Goal: Find specific page/section: Find specific page/section

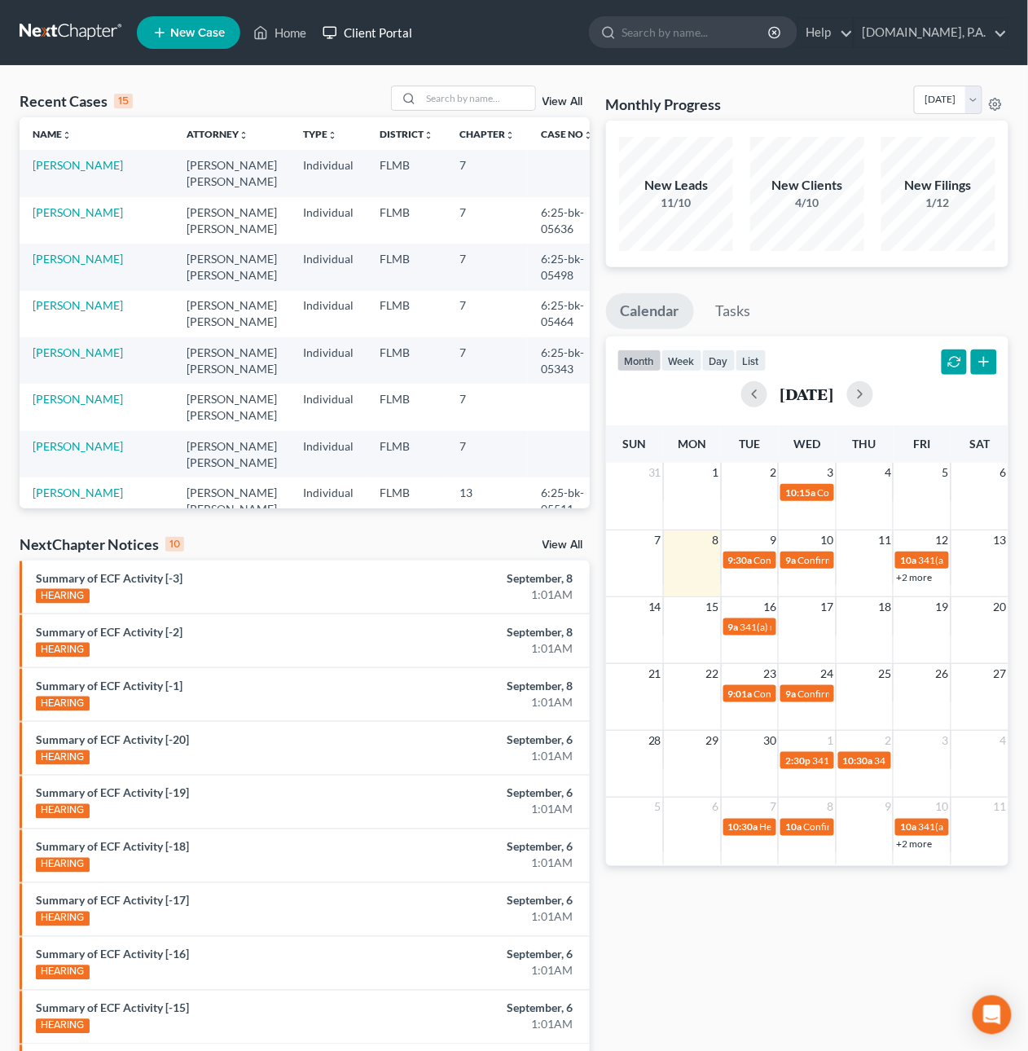
click at [387, 29] on link "Client Portal" at bounding box center [368, 32] width 106 height 29
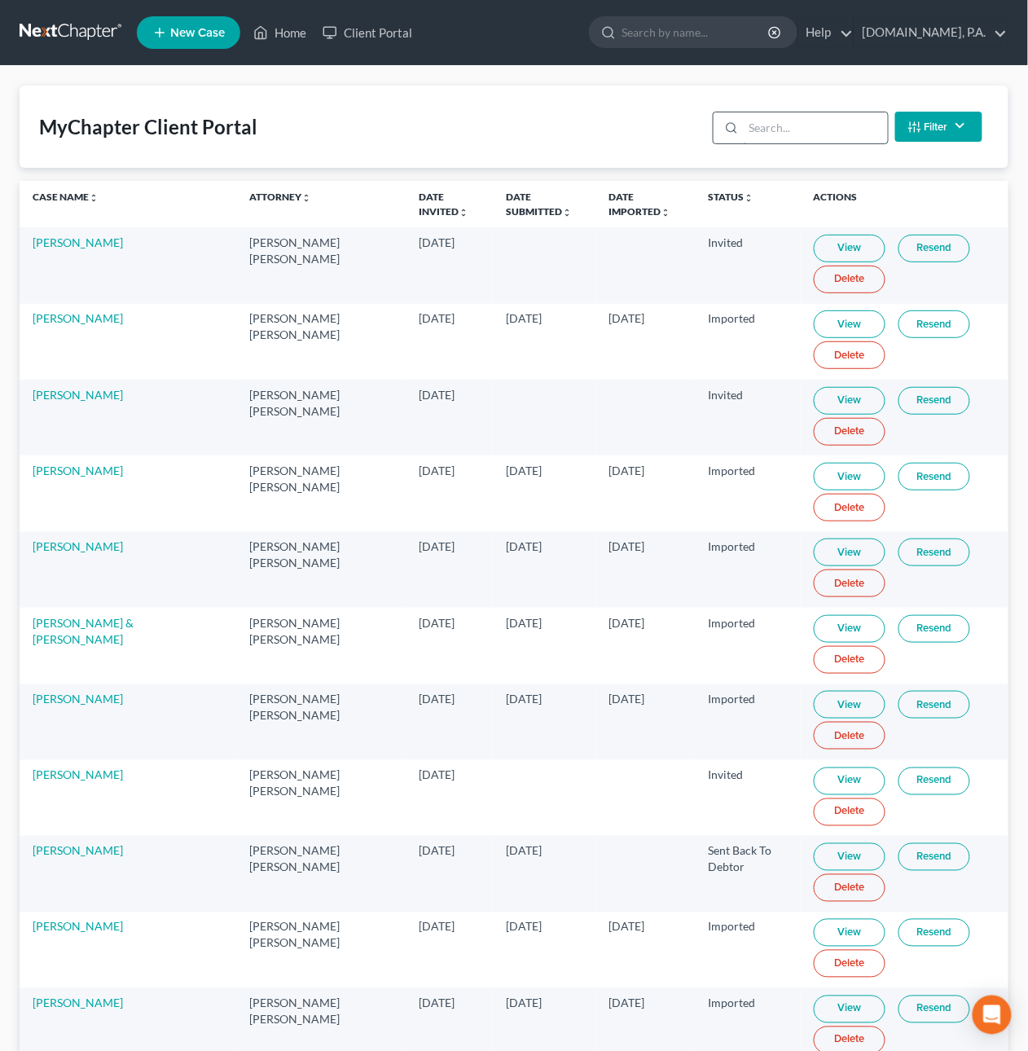
click at [798, 119] on input "search" at bounding box center [816, 127] width 144 height 31
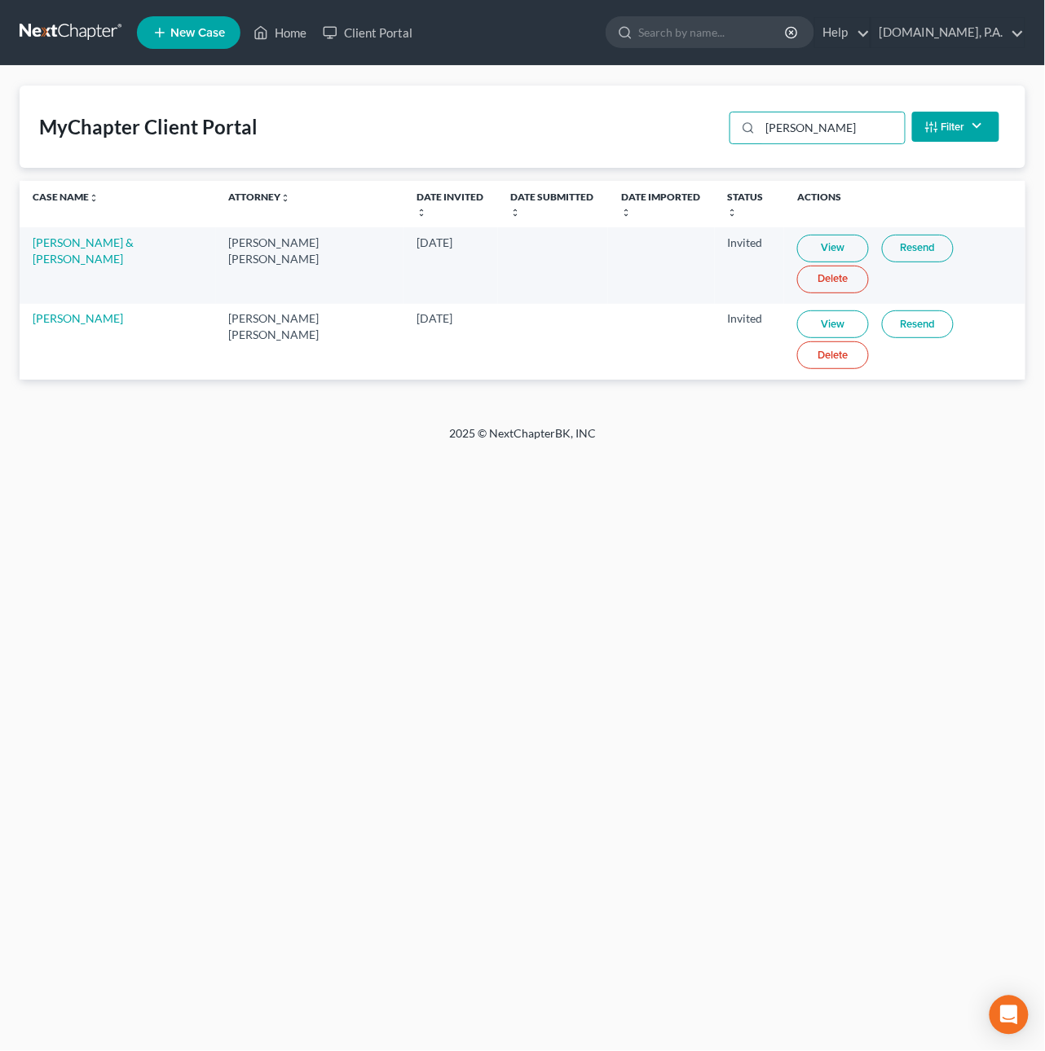
click at [898, 320] on link "Resend" at bounding box center [918, 324] width 72 height 28
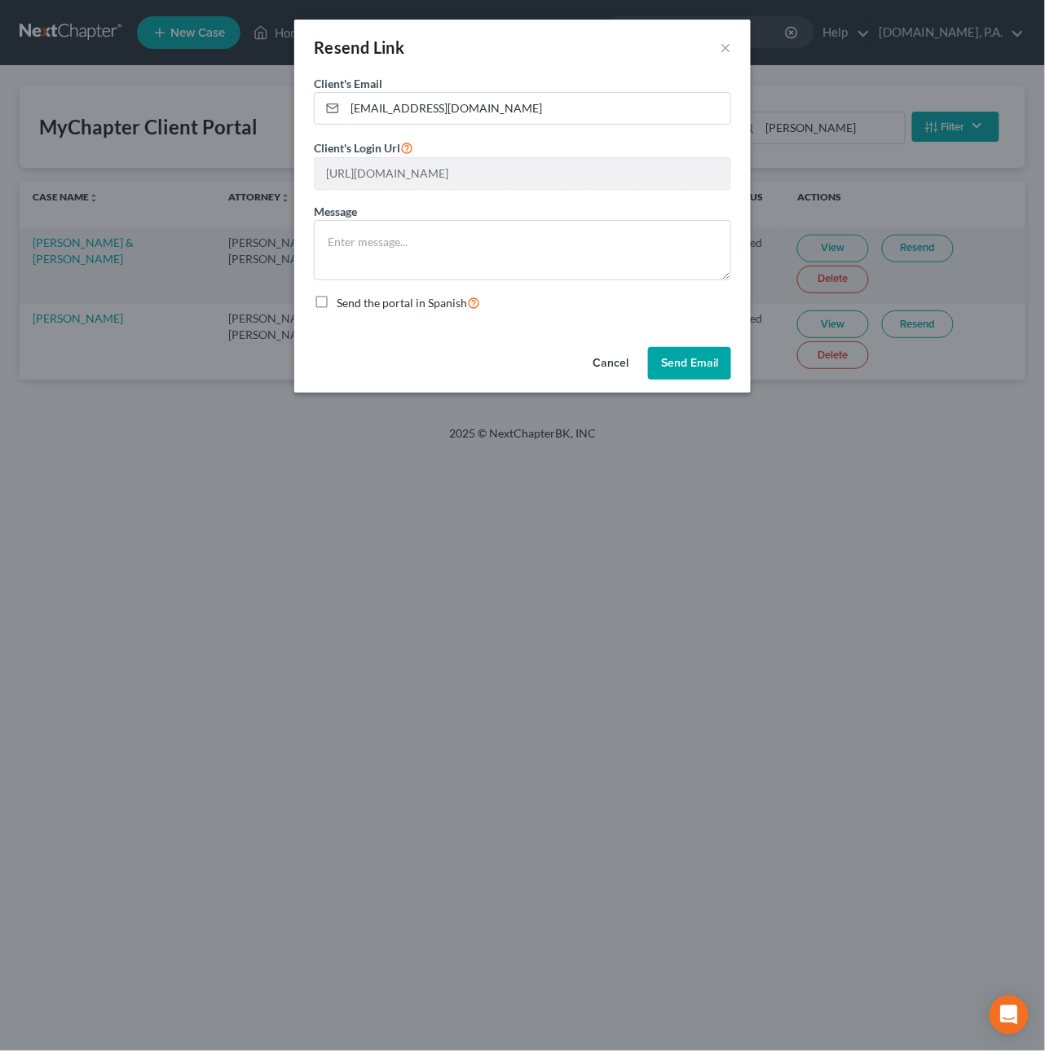
click at [613, 372] on button "Cancel" at bounding box center [610, 363] width 62 height 33
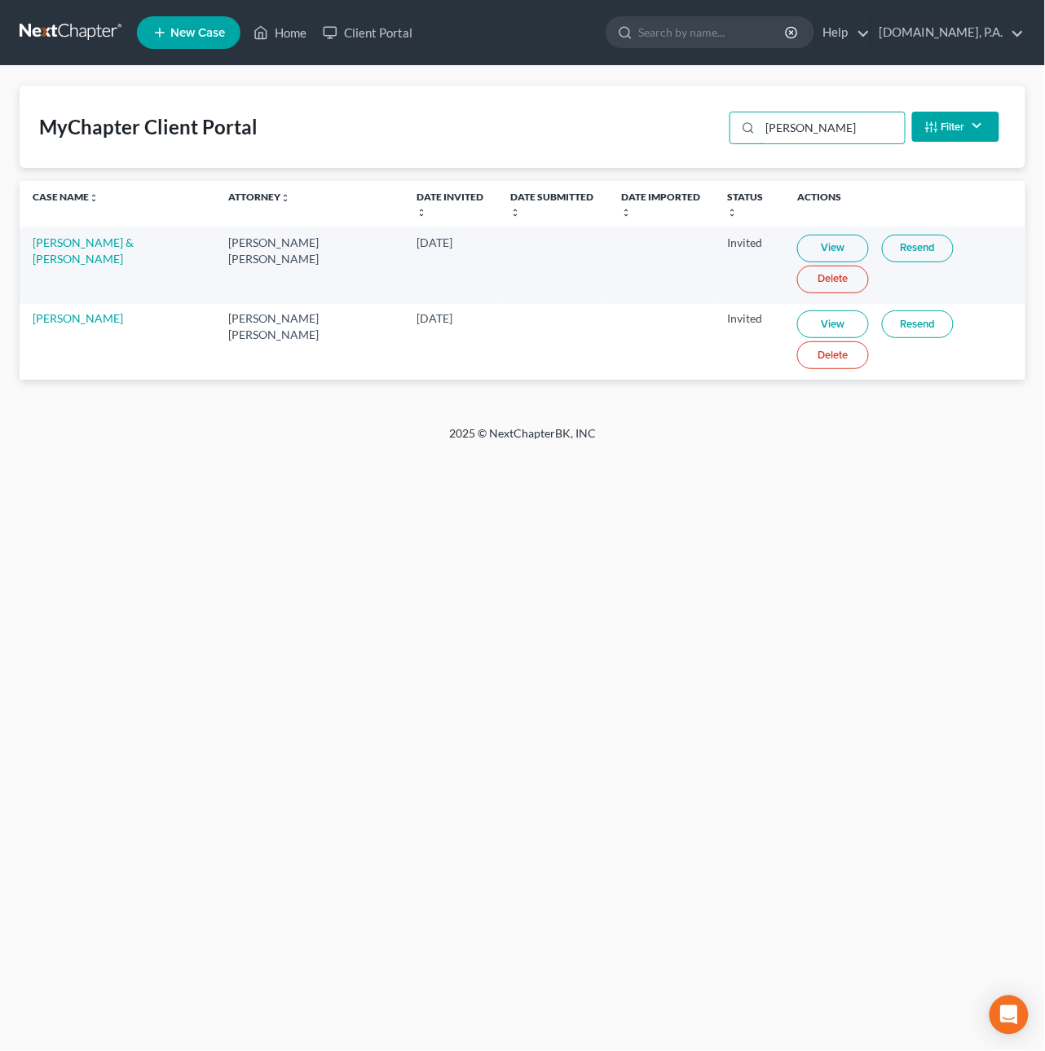
drag, startPoint x: 819, startPoint y: 130, endPoint x: 459, endPoint y: 108, distance: 360.8
click at [490, 86] on div "MyChapter Client Portal [PERSON_NAME] Filter Status Filter... Invited In Progre…" at bounding box center [522, 127] width 1005 height 82
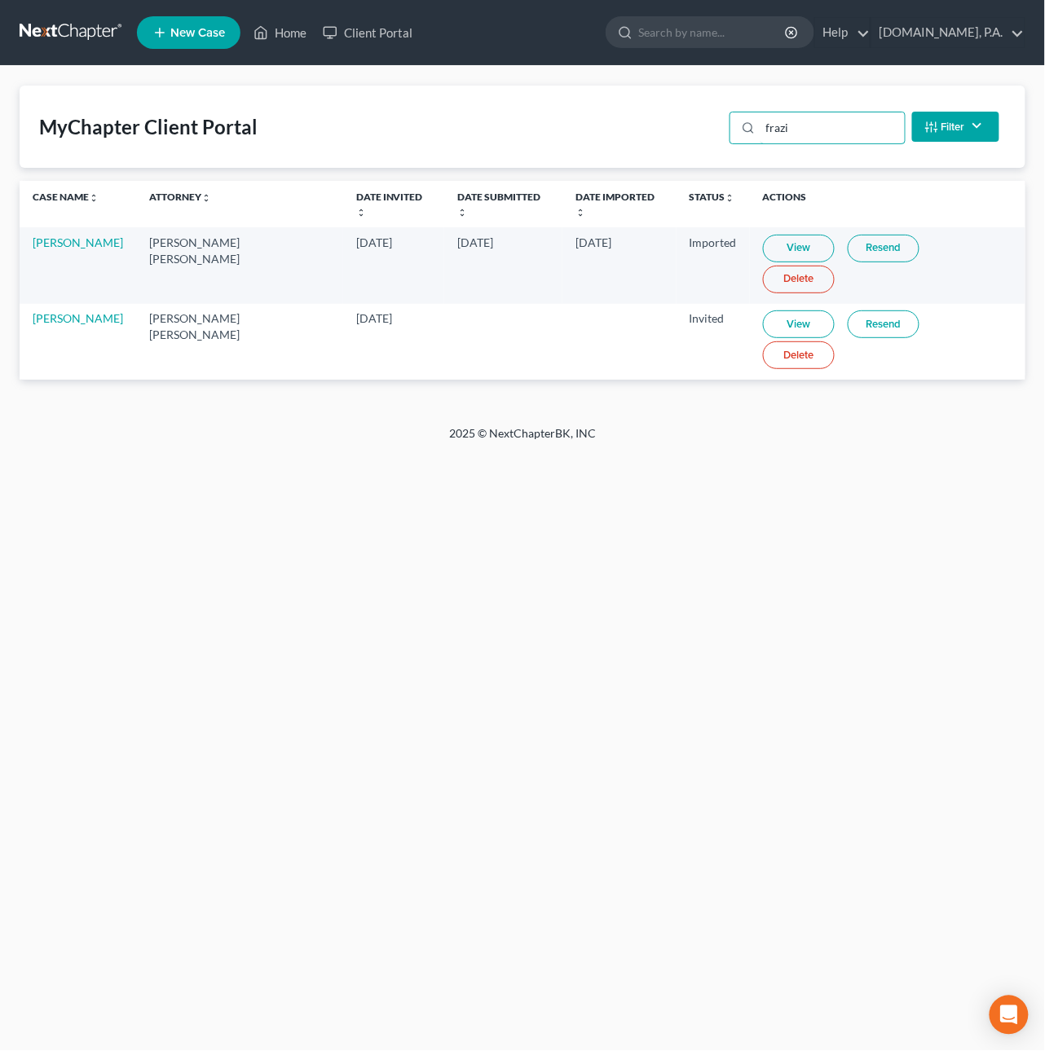
type input "frazi"
click at [786, 310] on link "View" at bounding box center [799, 324] width 72 height 28
drag, startPoint x: 64, startPoint y: 33, endPoint x: 106, endPoint y: 23, distance: 42.7
click at [64, 33] on link at bounding box center [72, 32] width 104 height 29
